Goal: Contribute content

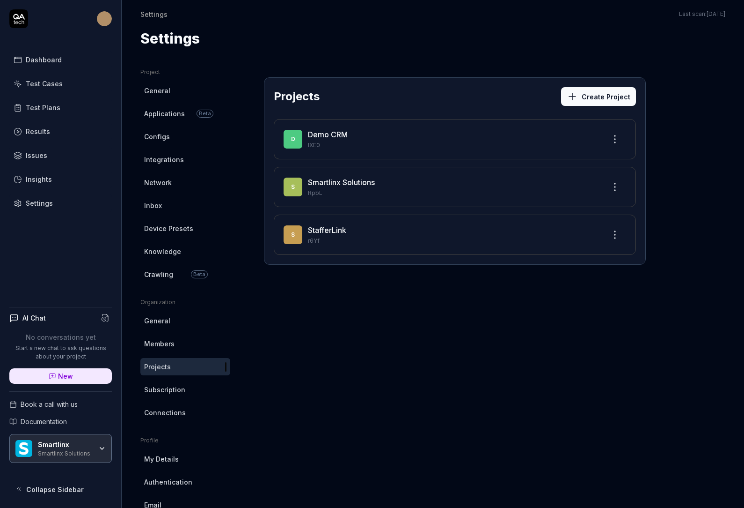
click at [48, 62] on div "Dashboard" at bounding box center [44, 60] width 36 height 10
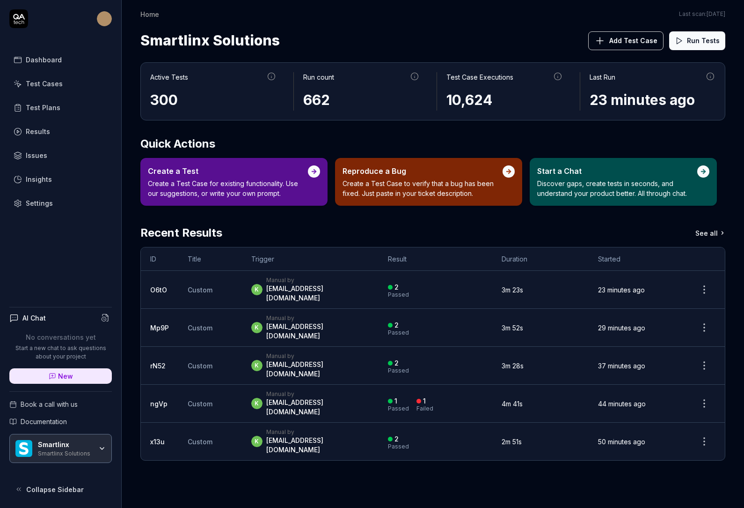
click at [616, 40] on span "Add Test Case" at bounding box center [634, 41] width 48 height 10
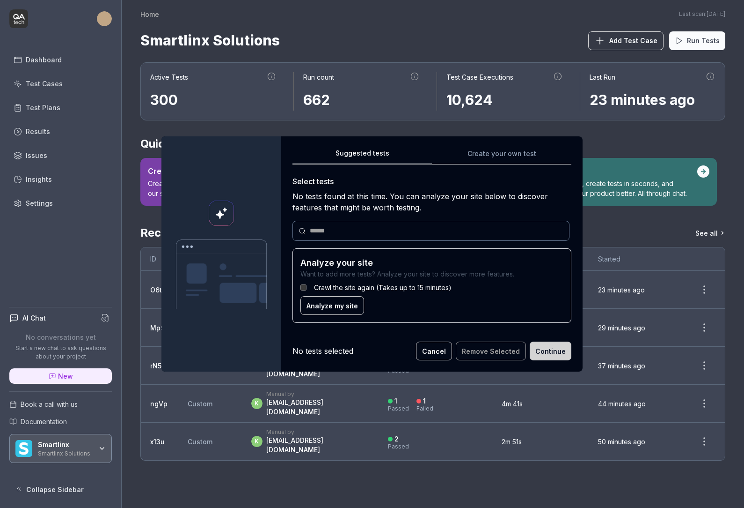
click at [331, 308] on span "Analyze my site" at bounding box center [333, 306] width 52 height 10
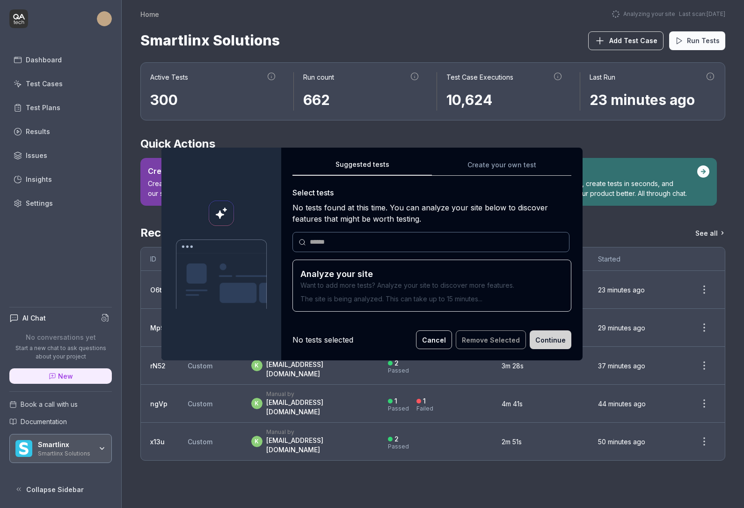
click at [444, 339] on button "Cancel" at bounding box center [434, 339] width 36 height 19
